Goal: Task Accomplishment & Management: Complete application form

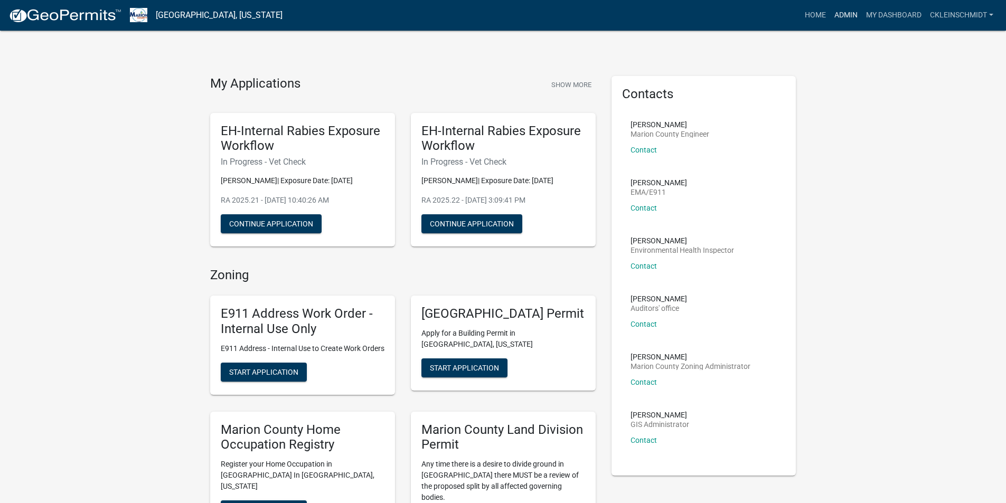
click at [850, 8] on link "Admin" at bounding box center [846, 15] width 32 height 20
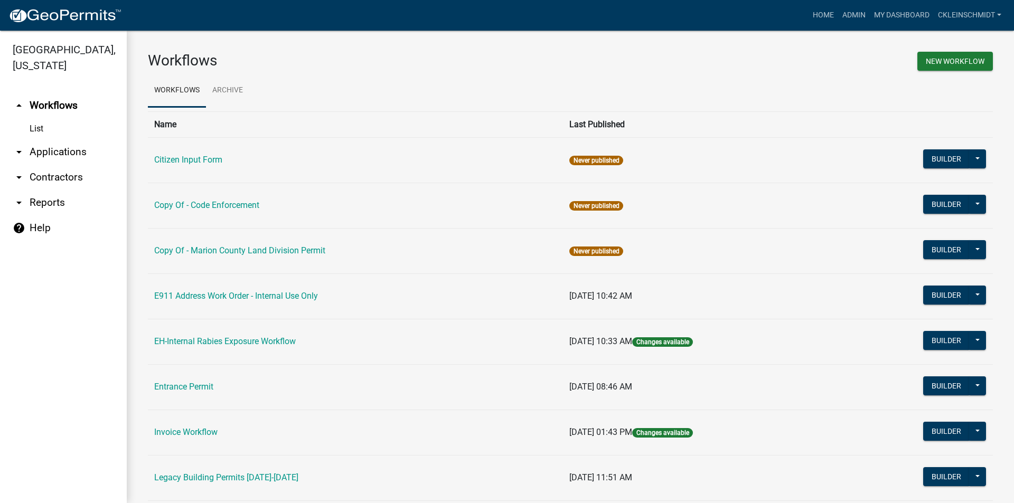
click at [50, 139] on link "arrow_drop_down Applications" at bounding box center [63, 151] width 127 height 25
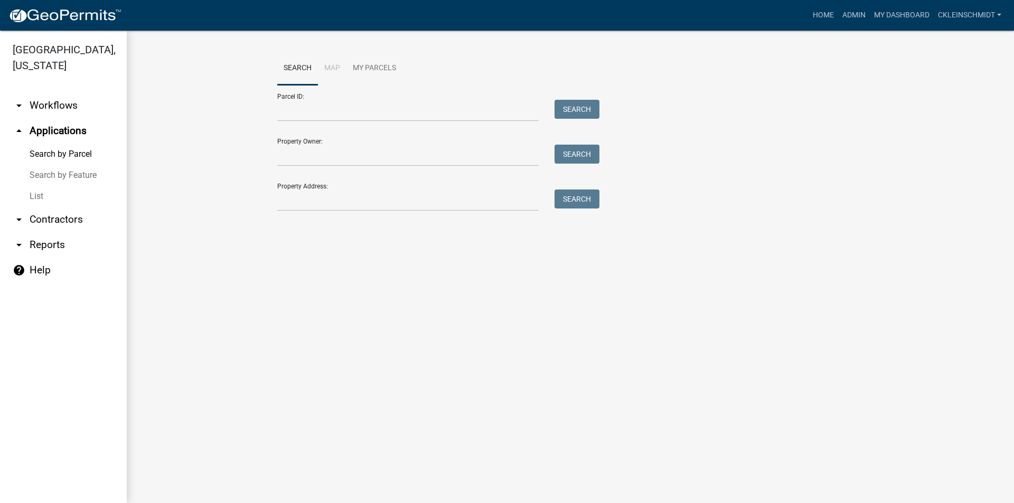
drag, startPoint x: 25, startPoint y: 193, endPoint x: 29, endPoint y: 189, distance: 6.0
click at [25, 207] on link "arrow_drop_down Contractors" at bounding box center [63, 219] width 127 height 25
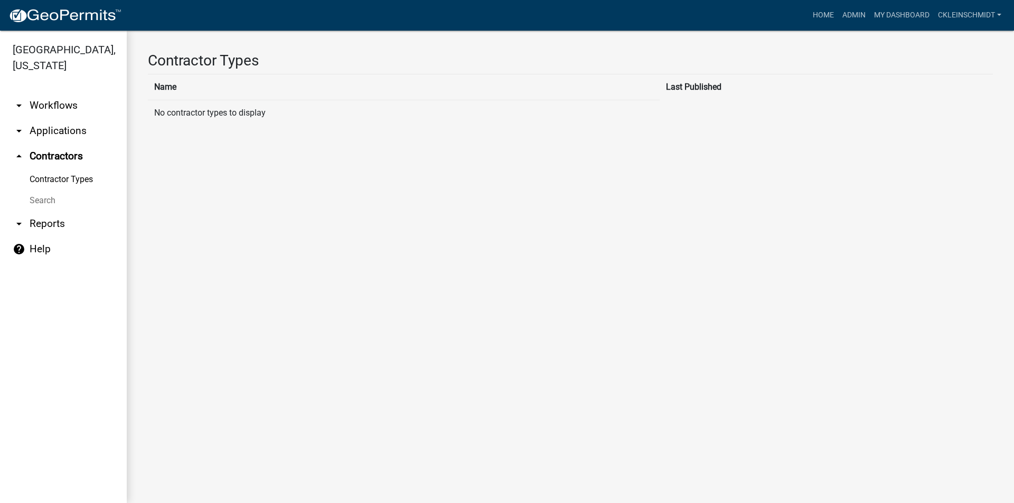
drag, startPoint x: 49, startPoint y: 126, endPoint x: 42, endPoint y: 139, distance: 14.9
click at [49, 126] on link "arrow_drop_down Applications" at bounding box center [63, 130] width 127 height 25
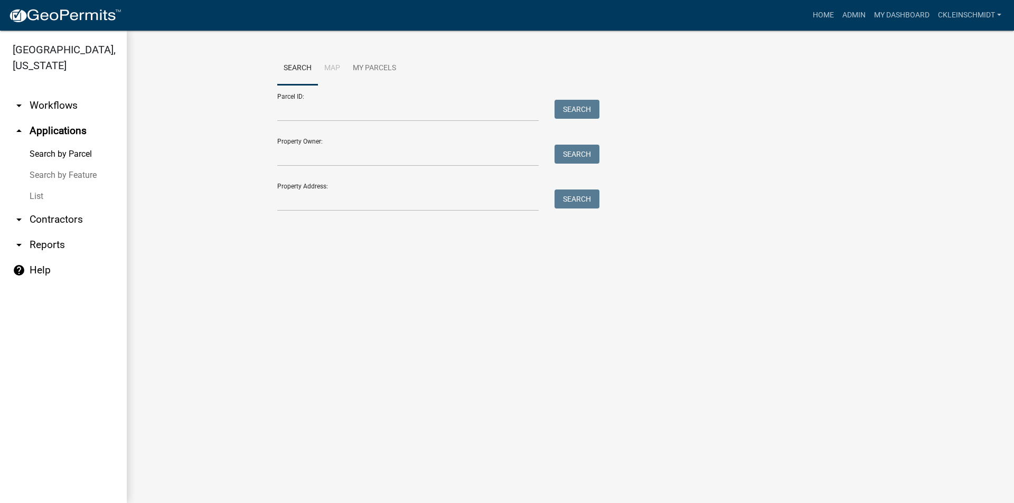
click at [35, 186] on link "List" at bounding box center [63, 196] width 127 height 21
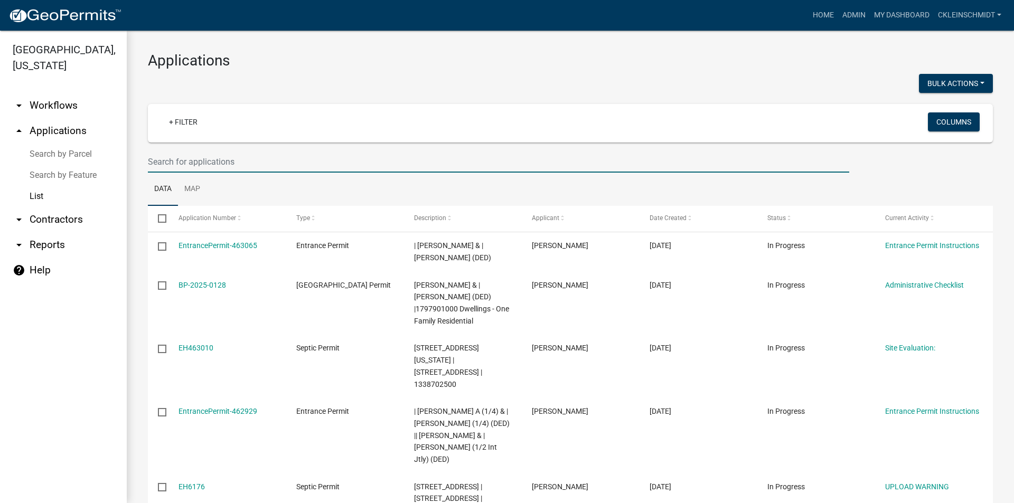
click at [275, 160] on input "text" at bounding box center [499, 162] width 702 height 22
type input "2025.16"
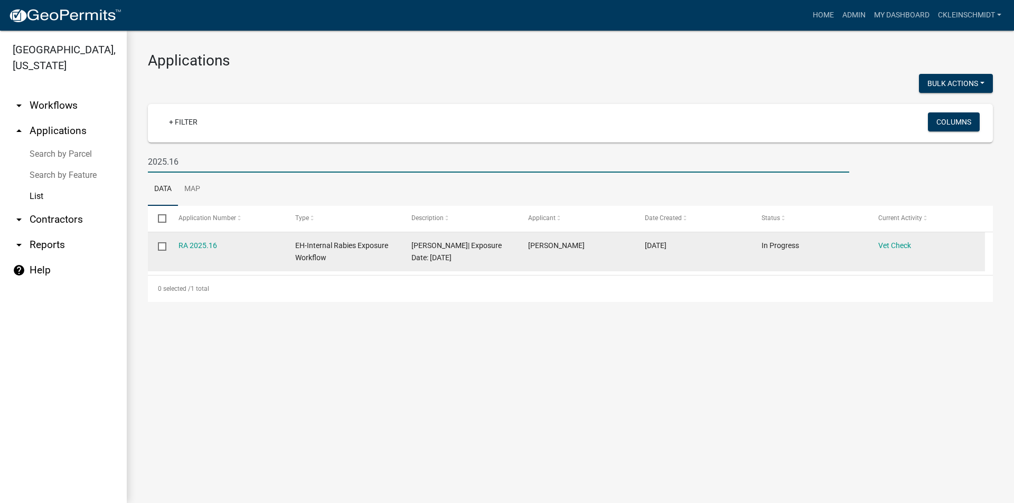
click at [195, 238] on datatable-body-cell "RA 2025.16" at bounding box center [226, 251] width 117 height 39
click at [205, 245] on link "RA 2025.16" at bounding box center [198, 245] width 39 height 8
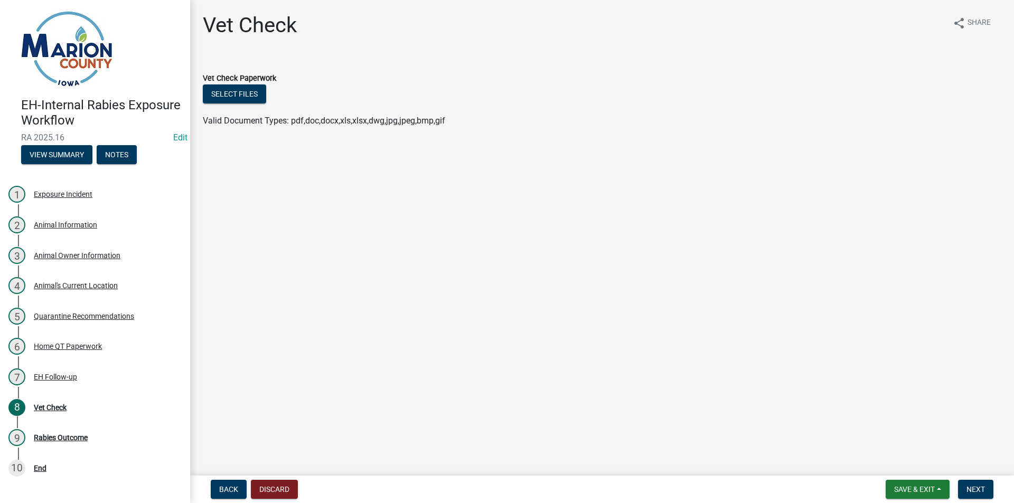
click at [248, 84] on div "Vet Check Paperwork" at bounding box center [602, 78] width 799 height 13
click at [246, 90] on button "Select files" at bounding box center [234, 94] width 63 height 19
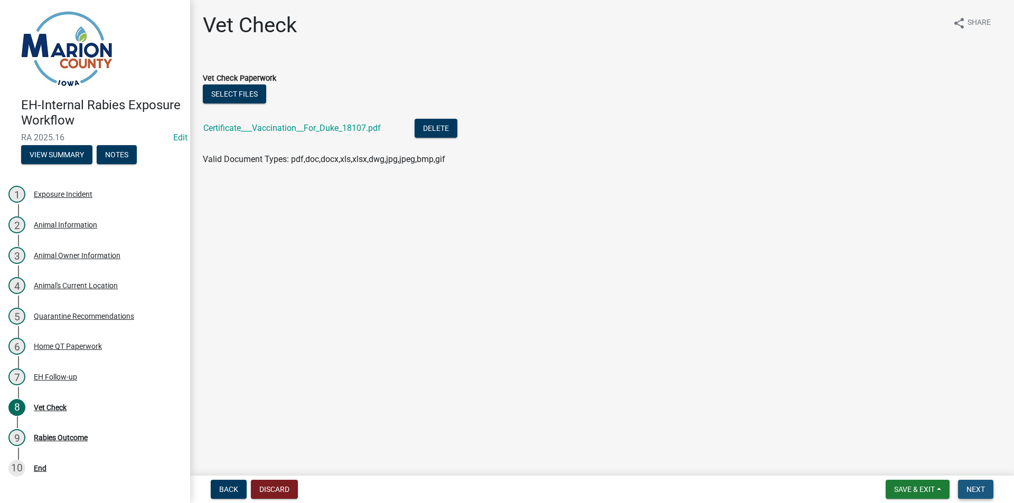
click at [976, 491] on span "Next" at bounding box center [976, 489] width 18 height 8
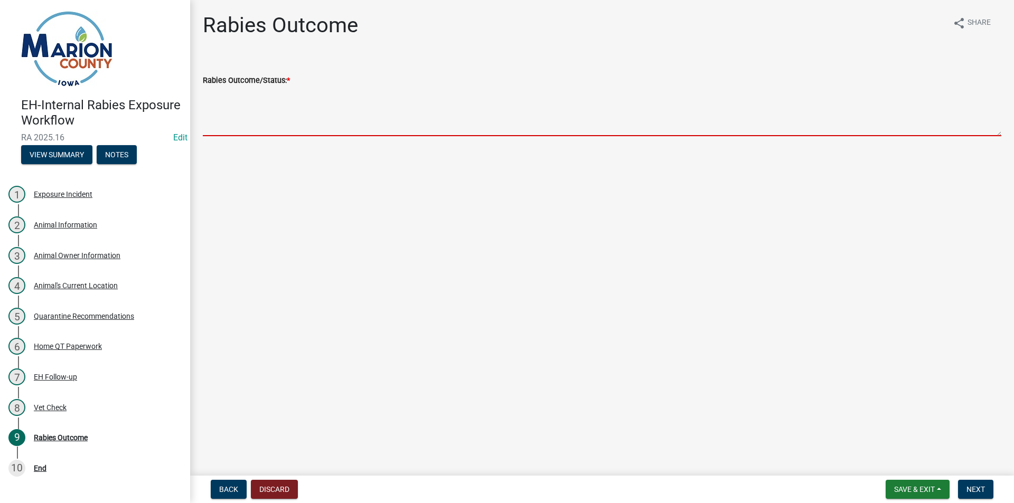
click at [233, 111] on textarea "Rabies Outcome/Status: *" at bounding box center [602, 112] width 799 height 50
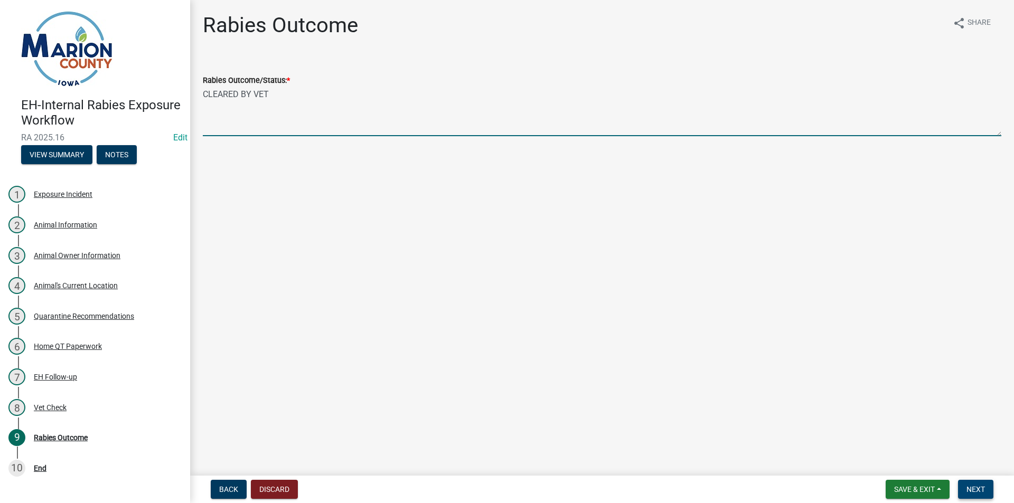
type textarea "CLEARED BY VET"
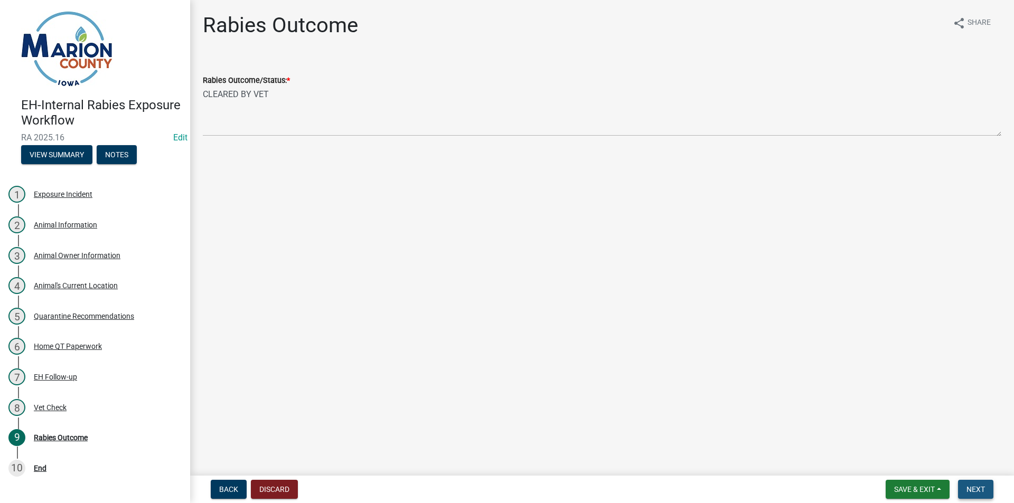
click at [976, 497] on button "Next" at bounding box center [975, 489] width 35 height 19
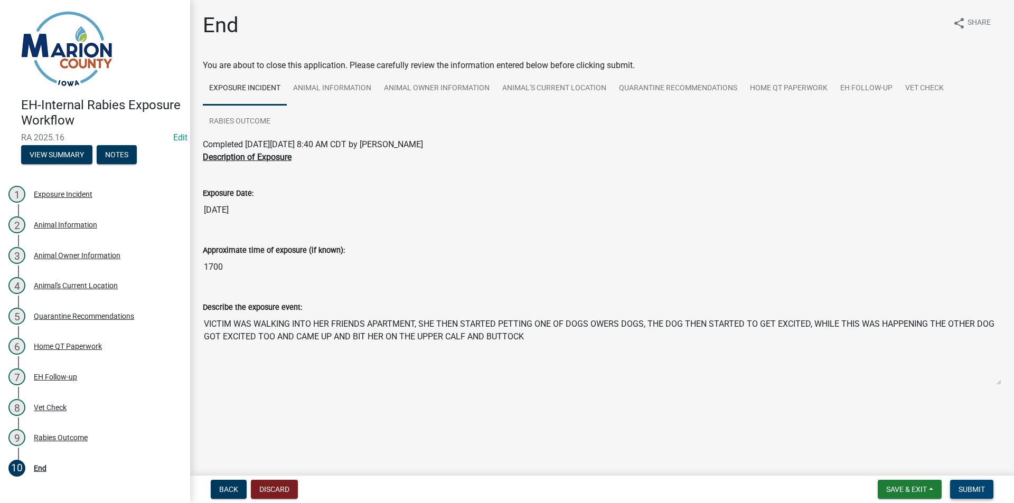
click at [968, 495] on button "Submit" at bounding box center [971, 489] width 43 height 19
